Goal: Transaction & Acquisition: Purchase product/service

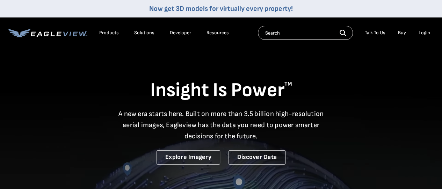
click at [183, 130] on p "A new era starts here. Built on more than 3.5 billion high-resolution aerial im…" at bounding box center [221, 125] width 214 height 34
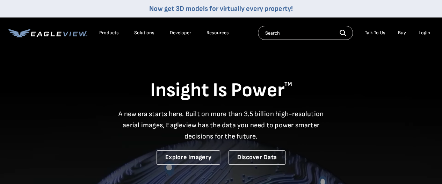
click at [422, 30] on li "Login" at bounding box center [424, 33] width 19 height 10
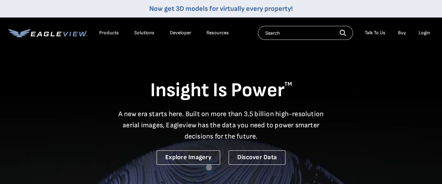
click at [425, 32] on div "Login" at bounding box center [425, 33] width 12 height 6
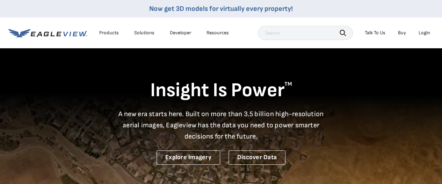
click at [423, 31] on div "Login" at bounding box center [425, 33] width 12 height 6
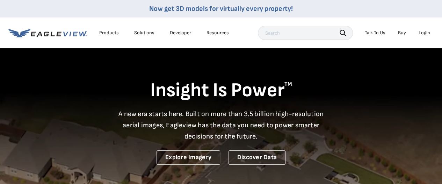
click at [419, 109] on div "EagleBot Online Learn how we can reduce roofing estimate cost by 70% ×" at bounding box center [360, 127] width 149 height 45
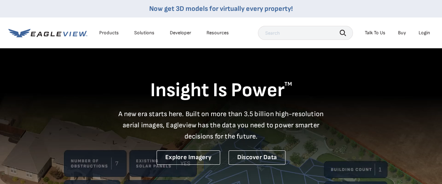
click at [426, 34] on div "Login" at bounding box center [425, 33] width 12 height 6
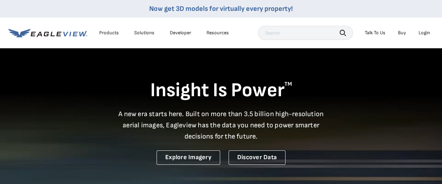
click at [425, 34] on div "Login" at bounding box center [425, 33] width 12 height 6
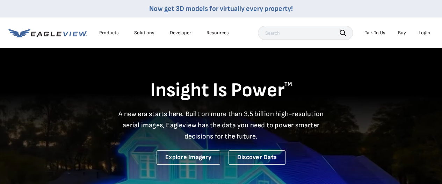
click at [424, 33] on div "Login" at bounding box center [425, 33] width 12 height 6
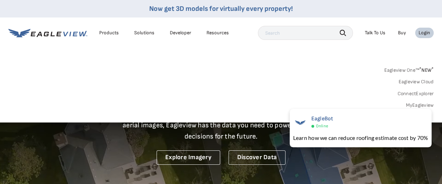
click at [420, 104] on link "MyEagleview" at bounding box center [420, 105] width 28 height 6
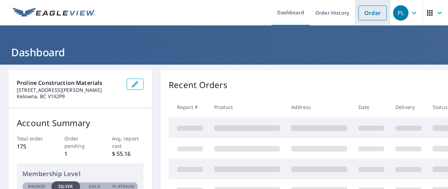
click at [363, 12] on link "Order" at bounding box center [372, 13] width 28 height 15
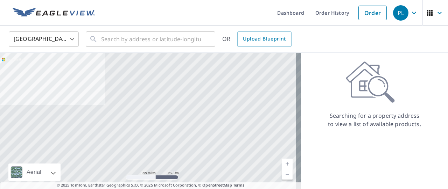
click at [70, 37] on body "PL PL Dashboard Order History Order PL United States US ​ ​ OR Upload Blueprint…" at bounding box center [224, 94] width 448 height 189
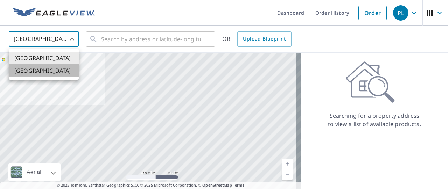
click at [26, 75] on li "[GEOGRAPHIC_DATA]" at bounding box center [44, 70] width 70 height 13
type input "CA"
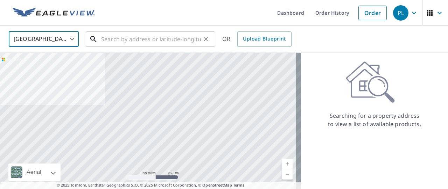
click at [110, 40] on input "text" at bounding box center [151, 39] width 100 height 20
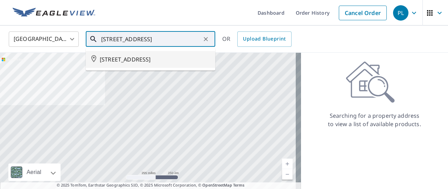
click at [111, 58] on span "11902 100 ST GRANDE PRAIRIE AB T8V4H5" at bounding box center [155, 59] width 110 height 8
type input "11902 100 ST GRANDE PRAIRIE AB T8V4H5"
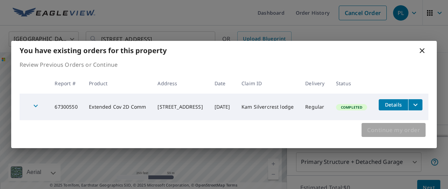
click at [382, 128] on span "Continue my order" at bounding box center [393, 130] width 53 height 10
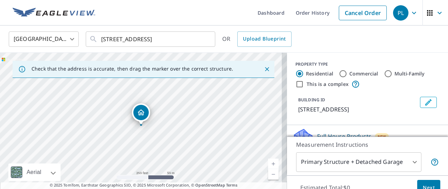
click at [339, 72] on input "Commercial" at bounding box center [343, 74] width 8 height 8
radio input "true"
type input "4"
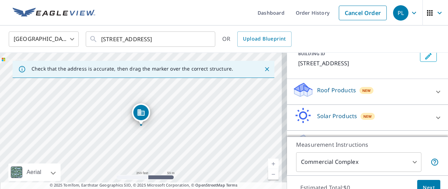
scroll to position [51, 0]
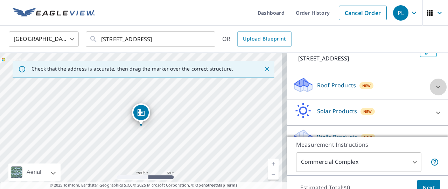
click at [434, 91] on icon at bounding box center [438, 87] width 8 height 8
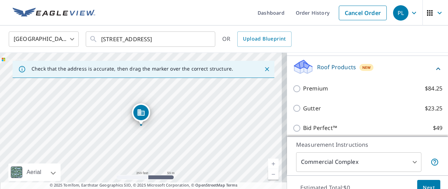
scroll to position [58, 0]
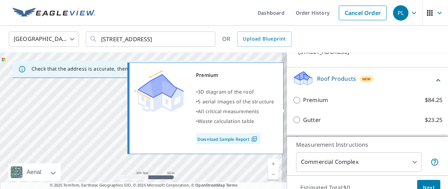
click at [292, 105] on input "Premium $84.25" at bounding box center [297, 100] width 10 height 8
checkbox input "true"
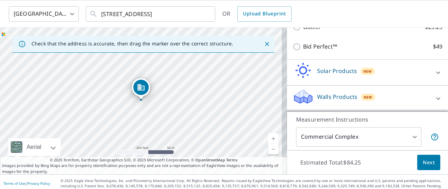
scroll to position [28, 0]
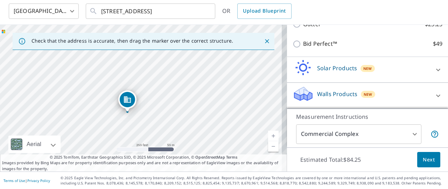
drag, startPoint x: 137, startPoint y: 81, endPoint x: 123, endPoint y: 97, distance: 20.3
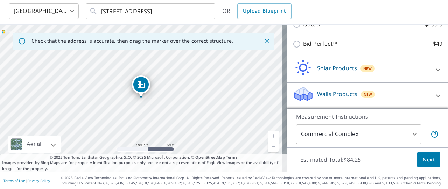
scroll to position [156, 0]
click at [426, 160] on span "Next" at bounding box center [428, 160] width 12 height 9
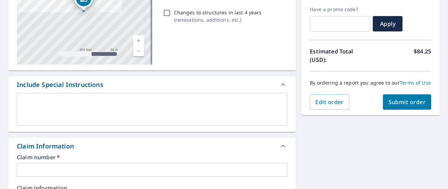
scroll to position [139, 0]
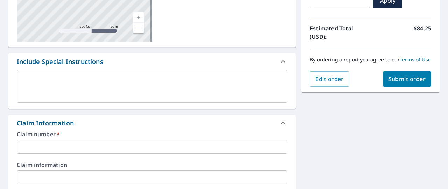
click at [65, 88] on textarea at bounding box center [152, 87] width 261 height 20
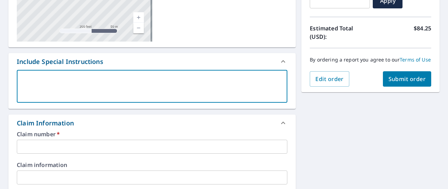
click at [38, 72] on div "x ​" at bounding box center [152, 86] width 270 height 33
type textarea "C"
type textarea "x"
type textarea "Co"
type textarea "x"
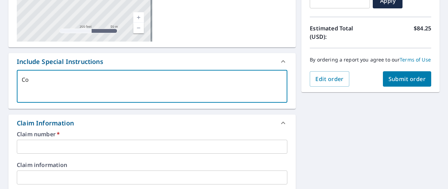
type textarea "Com"
type textarea "x"
type textarea "Comp"
type textarea "x"
type textarea "Compl"
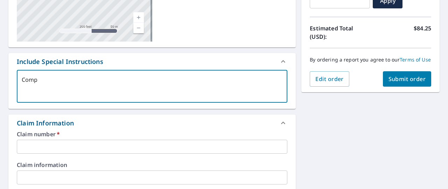
type textarea "x"
type textarea "Comple"
type textarea "x"
type textarea "Complet"
type textarea "x"
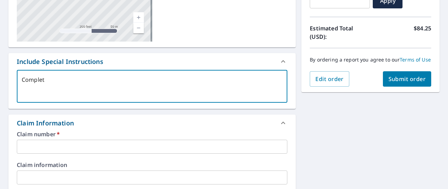
type textarea "Complete"
type textarea "x"
type textarea "Complete"
type textarea "x"
type textarea "Complete E"
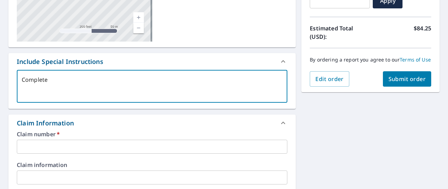
type textarea "x"
type textarea "Complete Ea"
type textarea "x"
type textarea "Complete Eag"
type textarea "x"
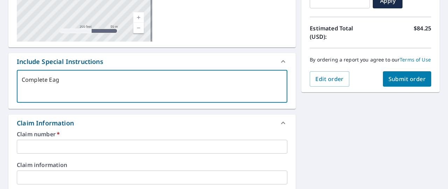
type textarea "Complete Eagl"
type textarea "x"
type textarea "Complete Eagle"
type textarea "x"
type textarea "Complete Eaglev"
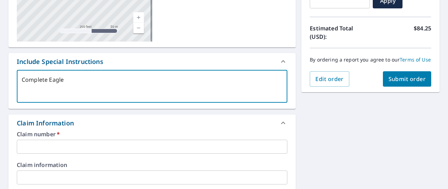
type textarea "x"
type textarea "Complete Eaglevi"
type textarea "x"
type textarea "Complete Eaglevie"
type textarea "x"
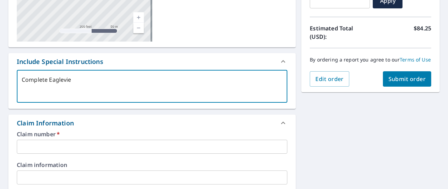
type textarea "Complete Eagleview"
type textarea "x"
type textarea "Complete Eagleview"
type textarea "x"
type textarea "Complete Eagleview S"
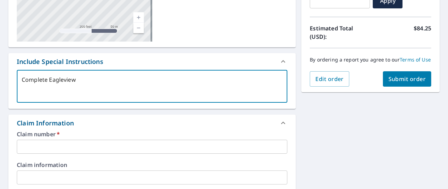
type textarea "x"
type textarea "Complete Eagleview Sq"
type textarea "x"
type textarea "Complete Eagleview Squ"
type textarea "x"
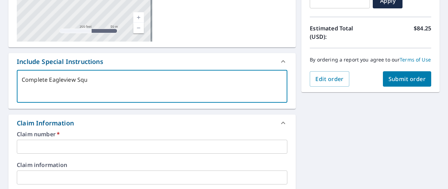
type textarea "Complete Eagleview Squa"
type textarea "x"
type textarea "Complete Eagleview Squar"
type textarea "x"
type textarea "Complete Eagleview Square"
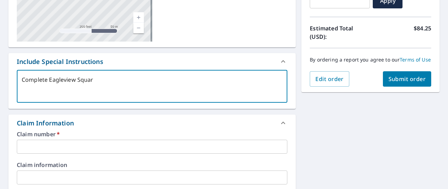
type textarea "x"
type textarea "Complete Eagleview Squares"
type textarea "x"
type textarea "Complete Eagleview Squares"
type textarea "x"
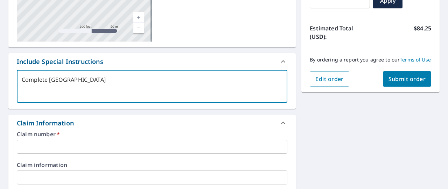
type textarea "Complete Eagleview Squares e"
type textarea "x"
type textarea "Complete Eagleview Squares et"
type textarea "x"
type textarea "Complete Eagleview Squares ets"
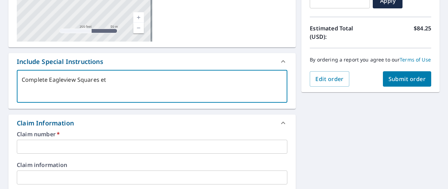
type textarea "x"
type textarea "Complete Eagleview Squares ets"
type textarea "x"
type textarea "Complete Eagleview Squares ets"
type textarea "x"
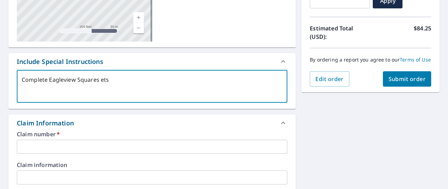
type textarea "Complete Eagleview Squares et"
type textarea "x"
type textarea "Complete Eagleview Squares etc"
type textarea "x"
type textarea "Complete Eagleview Squares etc"
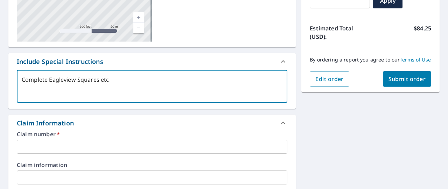
type textarea "x"
type textarea "Complete Eagleview Squares etc K"
type textarea "x"
type textarea "Complete Eagleview Squares etc KA"
type textarea "x"
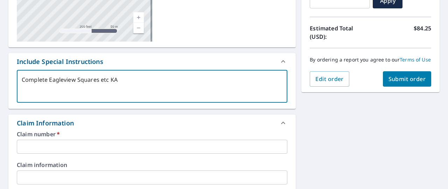
type textarea "Complete Eagleview Squares etc KAm"
type textarea "x"
type textarea "Complete Eagleview Squares etc KAm"
type textarea "x"
type textarea "Complete Eagleview Squares etc KAm 1"
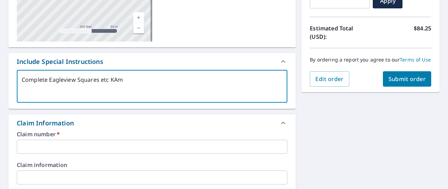
type textarea "x"
type textarea "Complete Eagleview Squares etc KAm 11"
type textarea "x"
type textarea "Complete Eagleview Squares etc KAm 119"
type textarea "x"
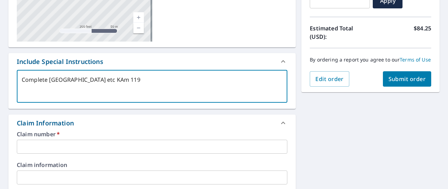
type textarea "Complete Eagleview Squares etc KAm 1190"
type textarea "x"
type textarea "Complete Eagleview Squares etc KAm 11902"
type textarea "x"
type textarea "Complete Eagleview Squares etc KAm 11902"
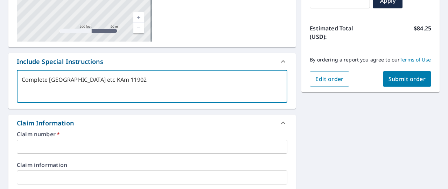
type textarea "x"
type textarea "Complete Eagleview Squares etc KAm 11902 1"
type textarea "x"
type textarea "Complete Eagleview Squares etc KAm 11902 10"
type textarea "x"
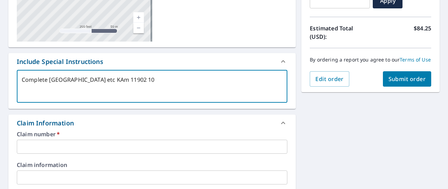
type textarea "Complete Eagleview Squares etc KAm 11902 100"
type textarea "x"
type textarea "Complete Eagleview Squares etc KAm 11902 100"
type textarea "x"
type textarea "Complete Eagleview Squares etc KAm 11902 100 s"
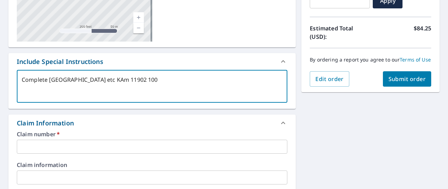
type textarea "x"
type textarea "Complete Eagleview Squares etc KAm 11902 100 st"
type textarea "x"
type textarea "Complete Eagleview Squares etc KAm 11902 100 st"
type textarea "x"
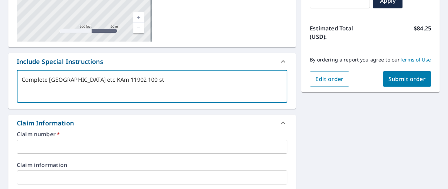
click at [117, 81] on textarea "Complete Eagleview Squares etc KAm 11902 100 st" at bounding box center [152, 87] width 261 height 20
type textarea "Complete Eagleview Squares etc Km 11902 100 st"
type textarea "x"
type textarea "Complete Eagleview Squares etc Kam 11902 100 st"
type textarea "x"
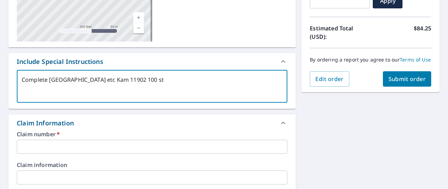
type textarea "Complete Eagleview Squares etc Kam 11902 100 st"
click at [47, 144] on input "text" at bounding box center [152, 147] width 270 height 14
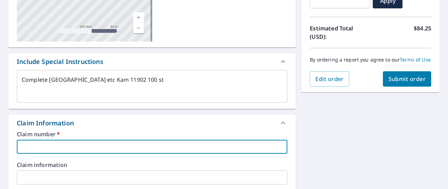
type textarea "x"
type input "m"
type textarea "x"
type input "K"
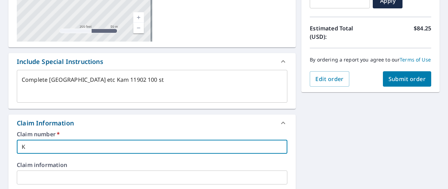
type textarea "x"
type input "Ka"
type textarea "x"
type input "Kam Silvercrest lodge"
click at [32, 179] on input "text" at bounding box center [152, 178] width 270 height 14
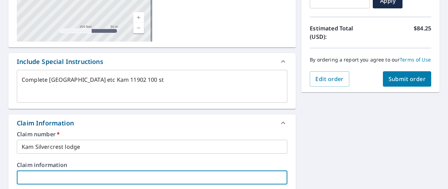
type textarea "x"
type input "K"
type textarea "x"
type input "Ka"
type textarea "x"
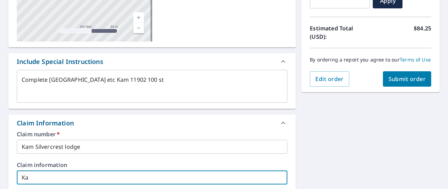
type input "Kam"
type textarea "x"
type input "Kam"
type textarea "x"
type input "Kam S"
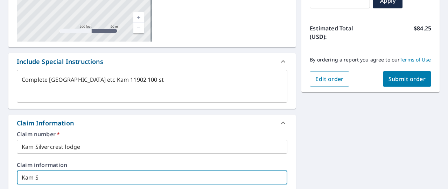
type textarea "x"
type input "Kam Si"
type textarea "x"
type input "Kam Sil"
type textarea "x"
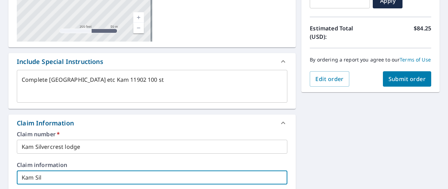
type input "Kam Silv"
type textarea "x"
type input "Kam Silve"
type textarea "x"
type input "Kam Silver"
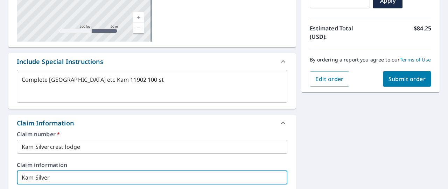
type textarea "x"
type input "Kam Silverc"
type textarea "x"
type input "Kam Silvercr"
type textarea "x"
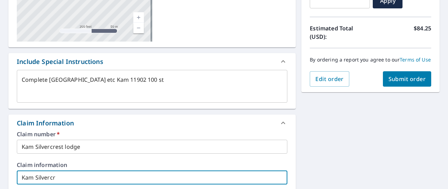
type input "Kam Silvercre"
type textarea "x"
type input "Kam Silvercres"
type textarea "x"
type input "Kam Silvercrest"
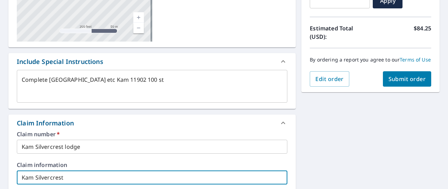
type textarea "x"
type input "Kam Silvercrest"
type textarea "x"
type input "Kam Silvercrest G"
type textarea "x"
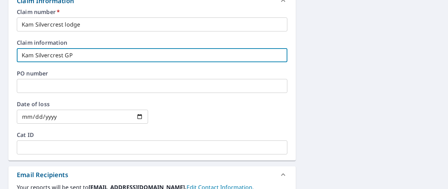
scroll to position [264, 0]
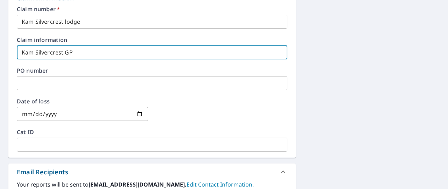
type input "Kam Silvercrest GP"
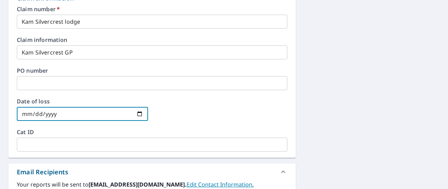
click at [31, 108] on input "date" at bounding box center [82, 114] width 131 height 14
type input "0002-09-08"
type textarea "x"
type input "0020-09-08"
type textarea "x"
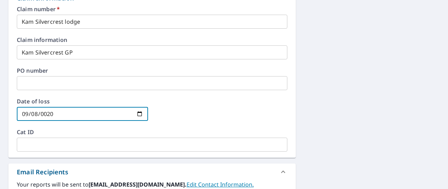
type input "0202-09-08"
type textarea "x"
type input "2025-09-08"
click at [30, 147] on input "text" at bounding box center [152, 145] width 270 height 14
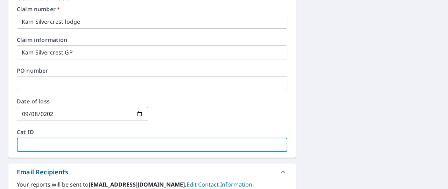
type textarea "x"
type input "k"
type textarea "x"
type input "ka"
type textarea "x"
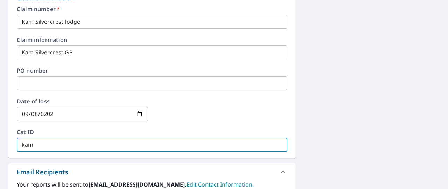
type input "kam silvercrest"
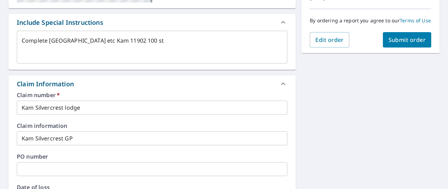
scroll to position [159, 0]
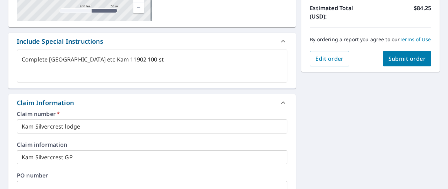
click at [397, 63] on span "Submit order" at bounding box center [406, 59] width 37 height 8
type textarea "x"
